Goal: Task Accomplishment & Management: Manage account settings

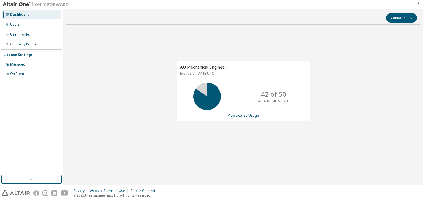
click at [240, 118] on div "AU Mechanical Engineer Expires on [DATE] UTC 42 of 50 ALTAIR UNITS USED View Li…" at bounding box center [244, 91] width 134 height 60
click at [242, 116] on link "View License Usage" at bounding box center [243, 115] width 31 height 5
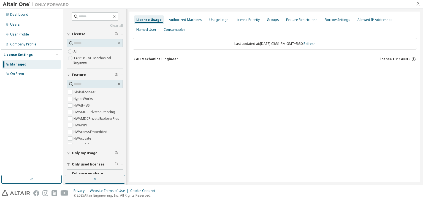
click at [136, 61] on div "AU Mechanical Engineer" at bounding box center [157, 59] width 42 height 4
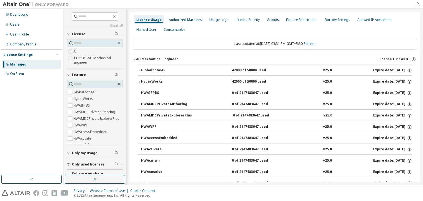
click at [139, 69] on icon "button" at bounding box center [139, 70] width 3 height 3
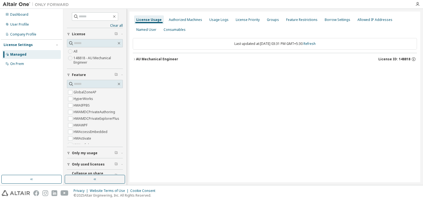
click at [135, 58] on icon "button" at bounding box center [134, 59] width 3 height 3
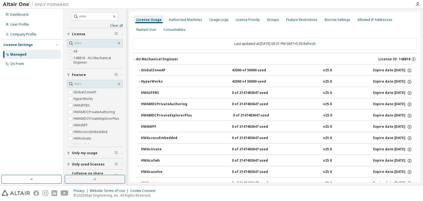
click at [138, 68] on button "GlobalZoneAP 42000 of 50000 used v25.0 Expire date: [DATE]" at bounding box center [275, 70] width 274 height 12
